Goal: Navigation & Orientation: Find specific page/section

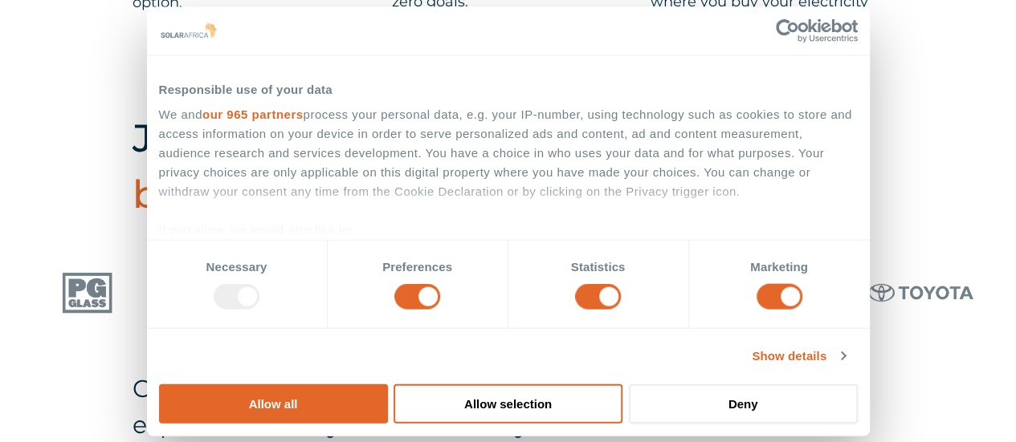
scroll to position [883, 0]
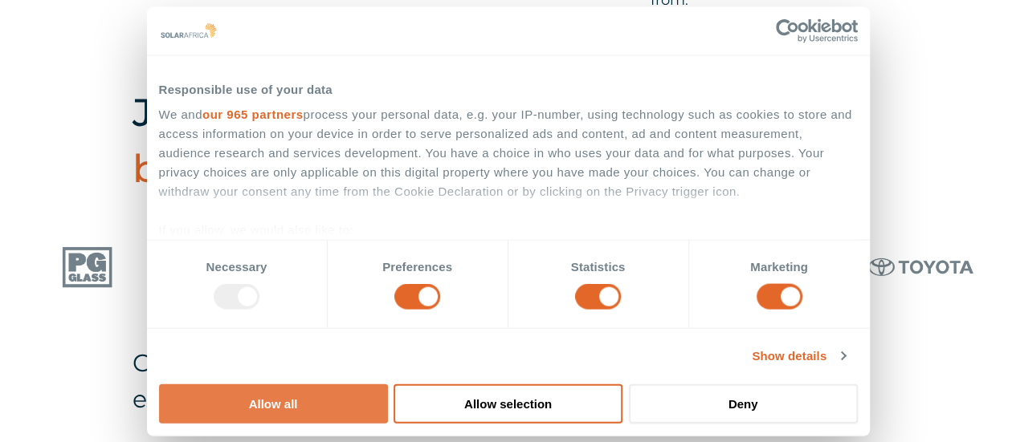
click at [388, 384] on button "Allow all" at bounding box center [273, 403] width 229 height 39
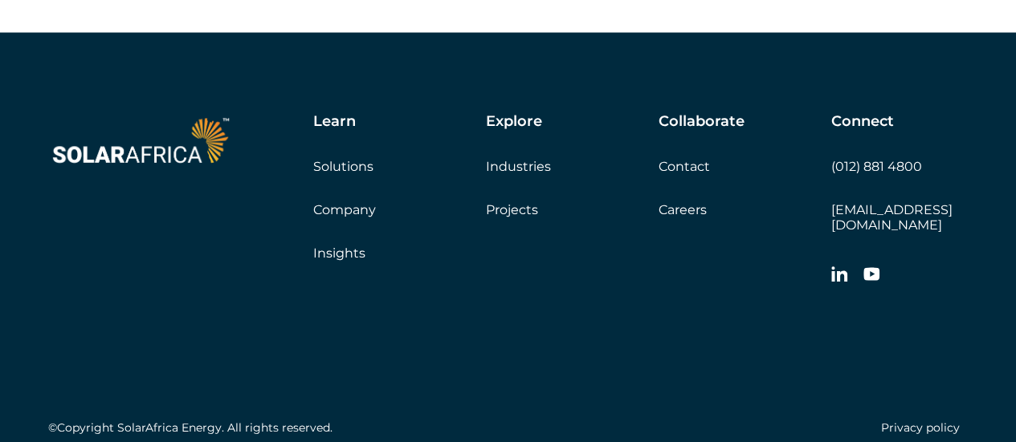
scroll to position [4657, 0]
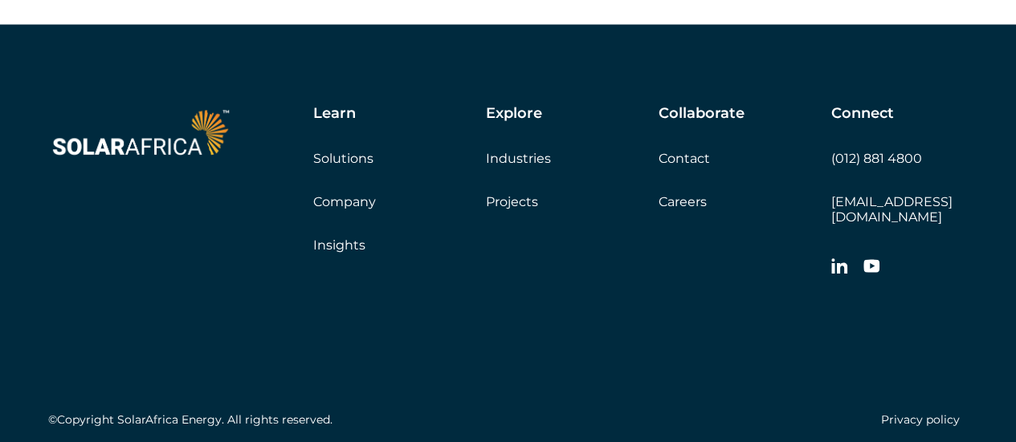
click at [527, 210] on link "Projects" at bounding box center [512, 201] width 52 height 15
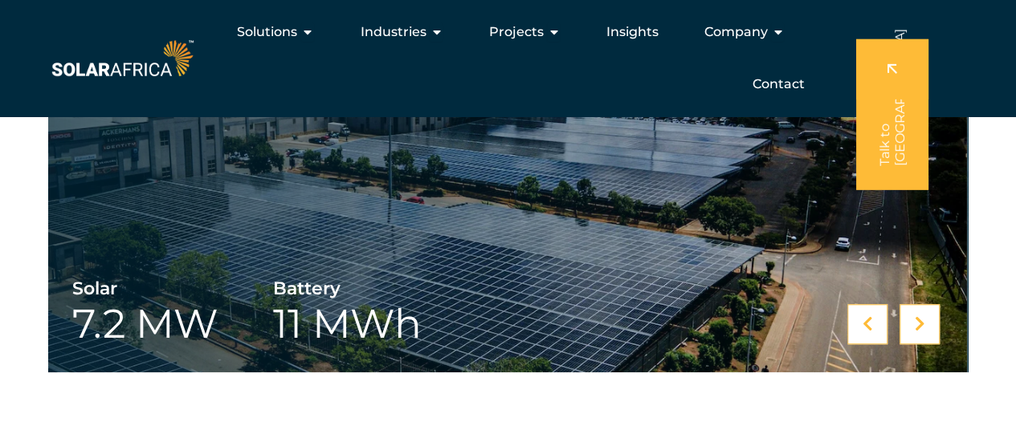
scroll to position [467, 0]
